Goal: Navigation & Orientation: Find specific page/section

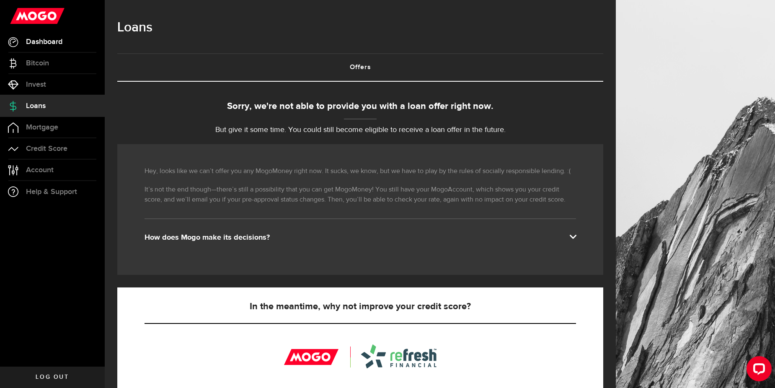
click at [57, 45] on span "Dashboard" at bounding box center [44, 42] width 36 height 8
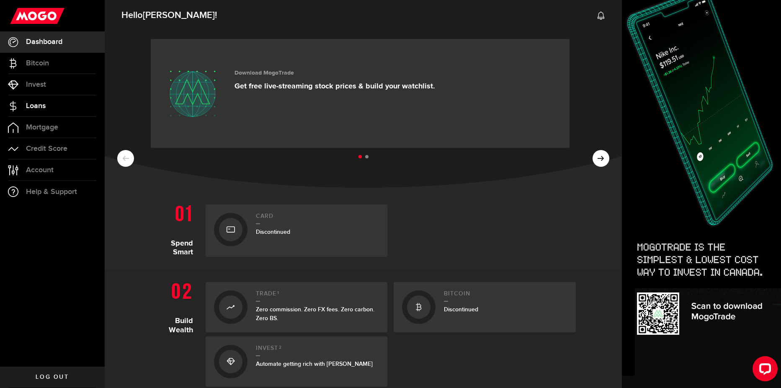
click at [45, 106] on span "Loans" at bounding box center [36, 106] width 20 height 8
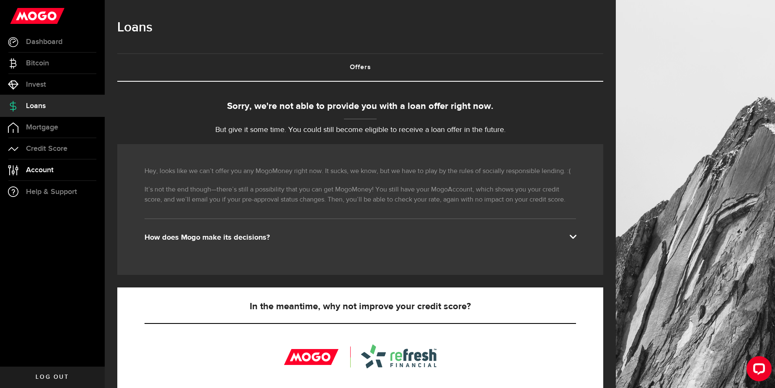
click at [71, 169] on link "Account Compte" at bounding box center [52, 170] width 105 height 21
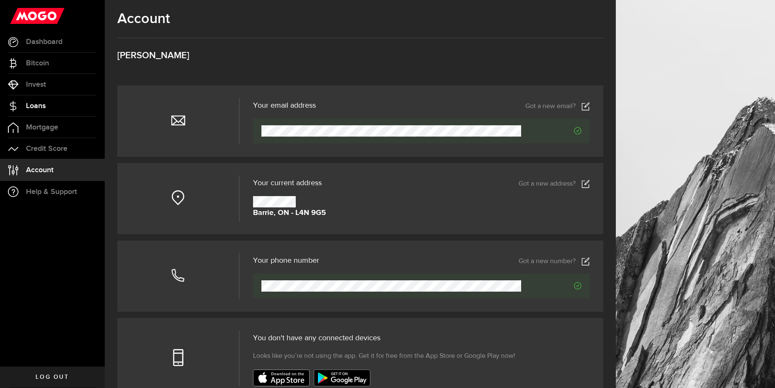
click at [50, 108] on link "Loans" at bounding box center [52, 105] width 105 height 21
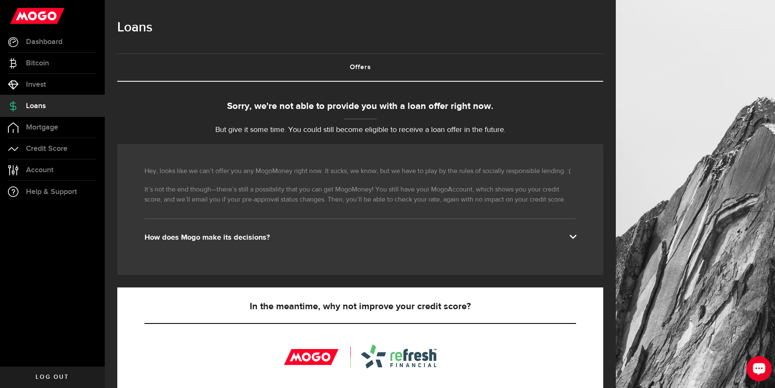
click at [765, 366] on div "Open LiveChat chat widget" at bounding box center [759, 368] width 14 height 14
